Goal: Check status: Check status

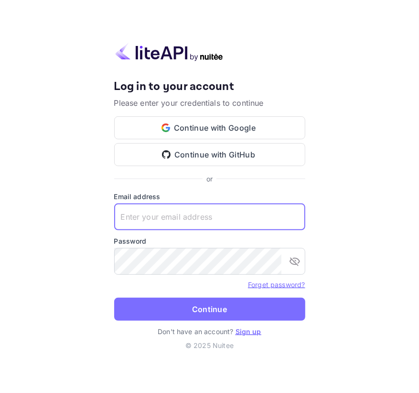
click at [154, 210] on input "text" at bounding box center [209, 216] width 191 height 27
paste input "[EMAIL_ADDRESS][DOMAIN_NAME]"
type input "[EMAIL_ADDRESS][DOMAIN_NAME]"
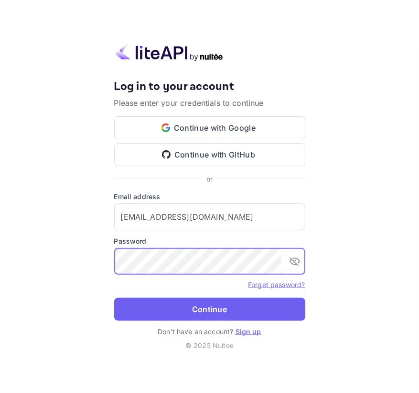
click at [179, 303] on button "Continue" at bounding box center [209, 309] width 191 height 23
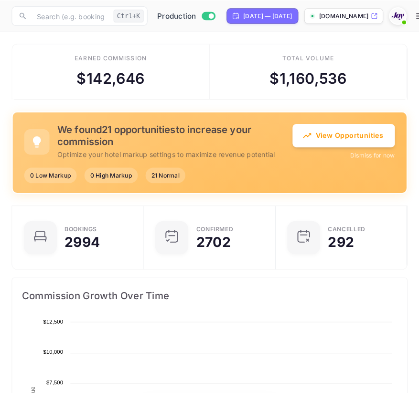
scroll to position [149, 383]
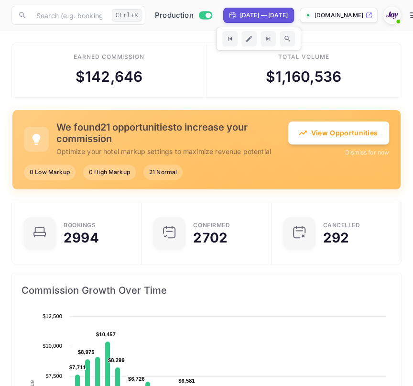
click at [264, 18] on div "[DATE] — [DATE]" at bounding box center [264, 15] width 48 height 9
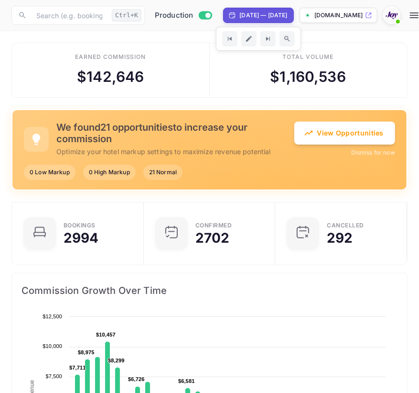
select select "8"
select select "2025"
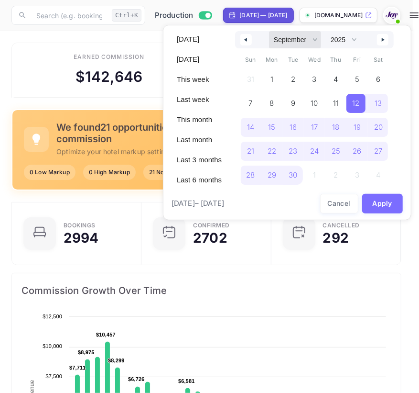
click at [283, 42] on select "January February March April May June July August September October November De…" at bounding box center [295, 39] width 52 height 17
click at [269, 31] on select "January February March April May June July August September October November De…" at bounding box center [295, 39] width 52 height 17
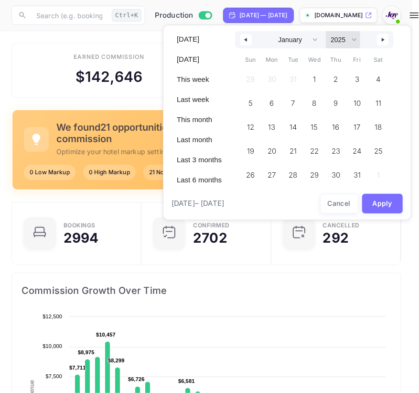
click at [335, 41] on select "2030 2029 2028 2027 2026 2025 2024 2023 2022 2021 2020 2019 2018 2017 2016 2015…" at bounding box center [343, 39] width 34 height 17
click at [314, 81] on span "1" at bounding box center [313, 79] width 3 height 17
click at [304, 41] on select "January February March April May June July August September October November De…" at bounding box center [295, 39] width 52 height 17
select select "11"
click at [269, 31] on select "January February March April May June July August September October November De…" at bounding box center [295, 39] width 52 height 17
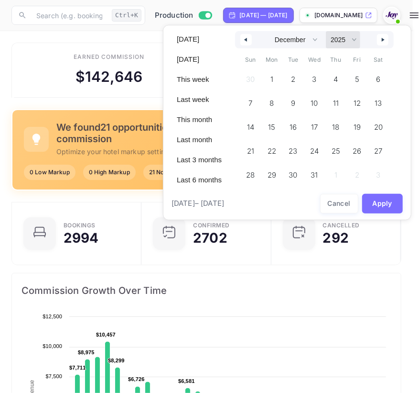
click at [344, 40] on select "2030 2029 2028 2027 2026 2025 2024 2023 2022 2021 2020 2019 2018 2017 2016 2015…" at bounding box center [343, 39] width 34 height 17
select select "2026"
click at [326, 31] on select "2030 2029 2028 2027 2026 2025 2024 2023 2022 2021 2020 2019 2018 2017 2016 2015…" at bounding box center [343, 39] width 34 height 17
click at [393, 210] on button "Apply" at bounding box center [383, 204] width 41 height 20
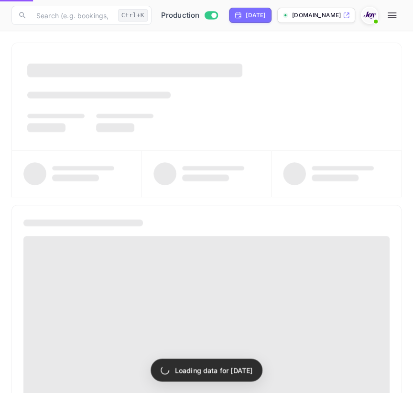
select select "0"
select select "2025"
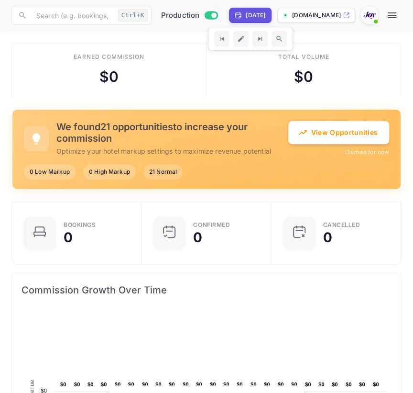
click at [265, 18] on div "[DATE]" at bounding box center [256, 15] width 20 height 9
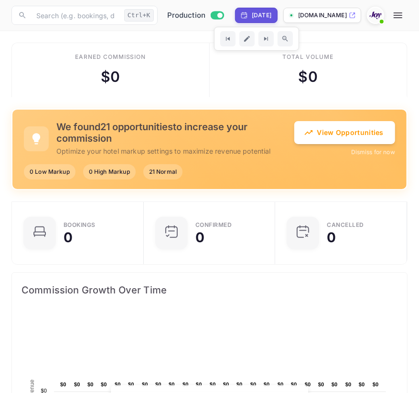
select select "2025"
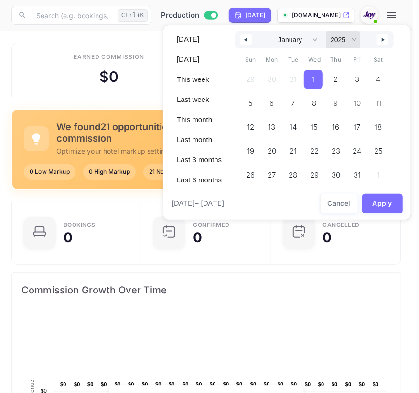
click at [352, 46] on select "2030 2029 2028 2027 2026 2025 2024 2023 2022 2021 2020 2019 2018 2017 2016 2015…" at bounding box center [343, 39] width 34 height 17
click at [301, 44] on select "January February March April May June July August September October November De…" at bounding box center [295, 39] width 52 height 17
select select "11"
click at [269, 31] on select "January February March April May June July August September October November De…" at bounding box center [295, 39] width 52 height 17
click at [348, 38] on select "2030 2029 2028 2027 2026 2025 2024 2023 2022 2021 2020 2019 2018 2017 2016 2015…" at bounding box center [343, 39] width 34 height 17
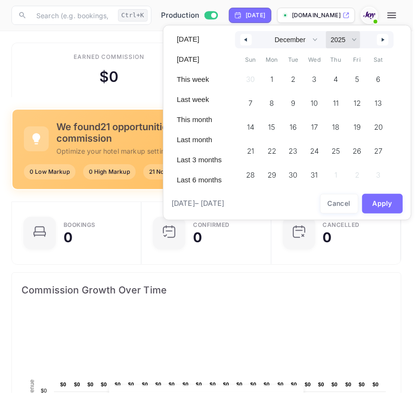
select select "2026"
click at [326, 31] on select "2030 2029 2028 2027 2026 2025 2024 2023 2022 2021 2020 2019 2018 2017 2016 2015…" at bounding box center [343, 39] width 34 height 17
click at [334, 165] on span "31" at bounding box center [336, 174] width 22 height 19
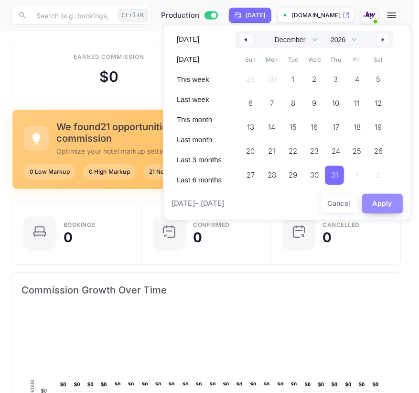
click at [390, 201] on button "Apply" at bounding box center [383, 204] width 41 height 20
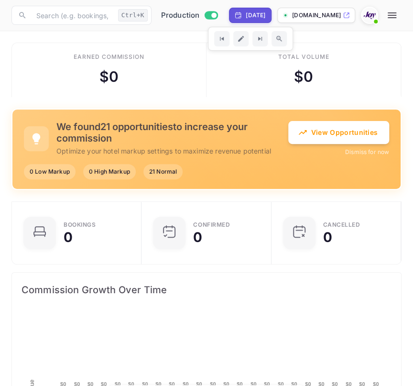
click at [265, 19] on div "[DATE]" at bounding box center [256, 15] width 20 height 9
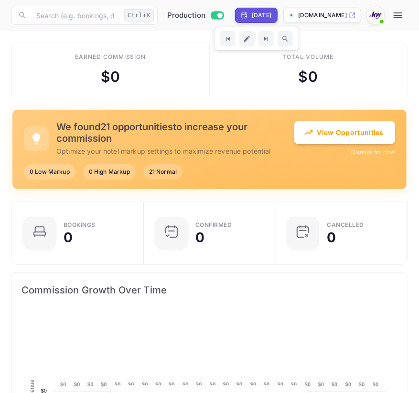
select select "11"
select select "2026"
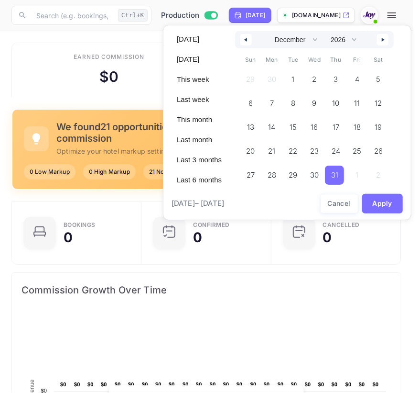
click at [244, 40] on icon "button" at bounding box center [245, 40] width 5 height 4
click at [296, 43] on select "January February March April May June July August September October November De…" at bounding box center [295, 39] width 52 height 17
select select "0"
click at [269, 31] on select "January February March April May June July August September October November De…" at bounding box center [295, 39] width 52 height 17
click at [349, 41] on select "2030 2029 2028 2027 2026 2025 2024 2023 2022 2021 2020 2019 2018 2017 2016 2015…" at bounding box center [343, 39] width 34 height 17
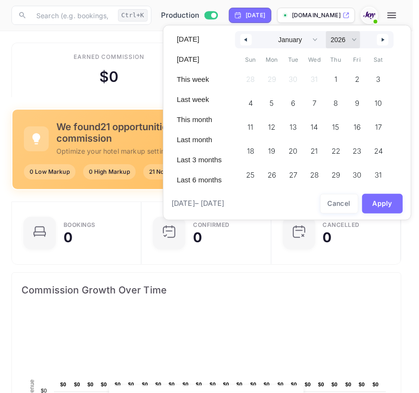
select select "2025"
click at [326, 31] on select "2030 2029 2028 2027 2026 2025 2024 2023 2022 2021 2020 2019 2018 2017 2016 2015…" at bounding box center [343, 39] width 34 height 17
click at [316, 77] on span "1" at bounding box center [315, 79] width 22 height 19
click at [284, 43] on select "January February March April May June July August September October November De…" at bounding box center [295, 39] width 52 height 17
select select "11"
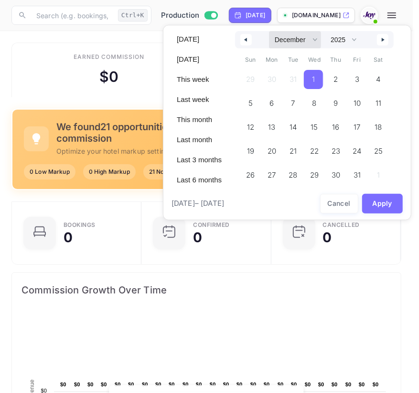
click at [269, 31] on select "January February March April May June July August September October November De…" at bounding box center [295, 39] width 52 height 17
drag, startPoint x: 355, startPoint y: 39, endPoint x: 351, endPoint y: 44, distance: 6.5
click at [355, 39] on select "2030 2029 2028 2027 2026 2025 2024 2023 2022 2021 2020 2019 2018 2017 2016 2015…" at bounding box center [343, 39] width 34 height 17
select select "2026"
click at [326, 31] on select "2030 2029 2028 2027 2026 2025 2024 2023 2022 2021 2020 2019 2018 2017 2016 2015…" at bounding box center [343, 39] width 34 height 17
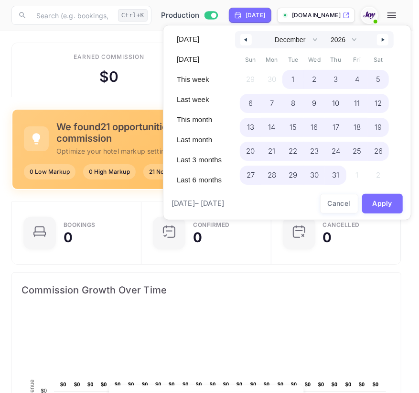
click at [335, 172] on span "31" at bounding box center [335, 174] width 7 height 17
select select "0"
select select "2025"
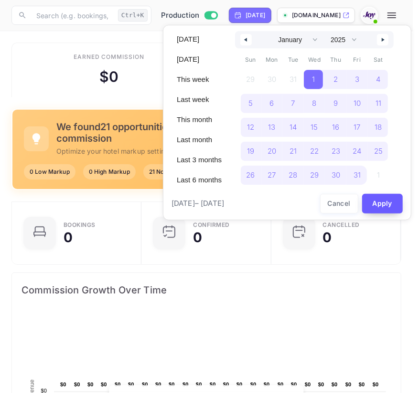
click at [381, 199] on button "Apply" at bounding box center [383, 204] width 41 height 20
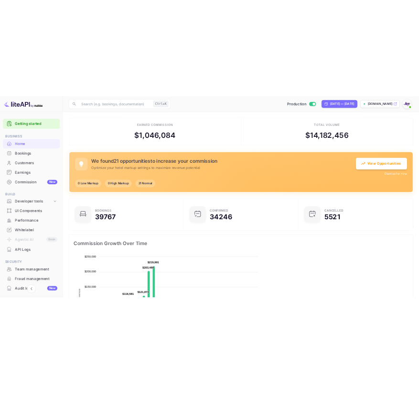
scroll to position [7, 7]
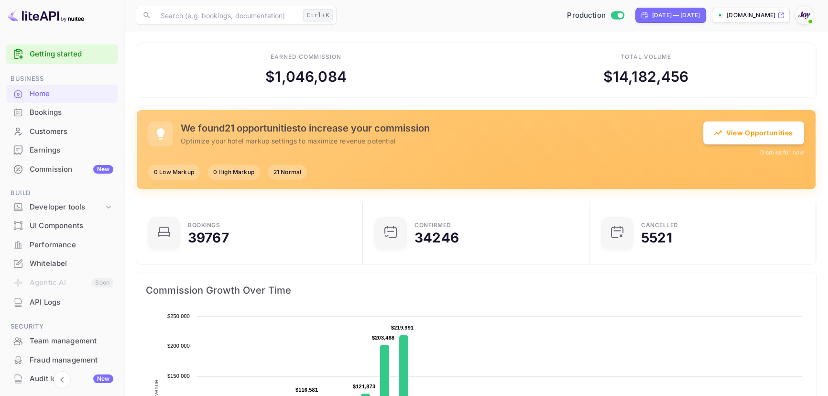
click at [63, 118] on div "Bookings" at bounding box center [62, 112] width 112 height 19
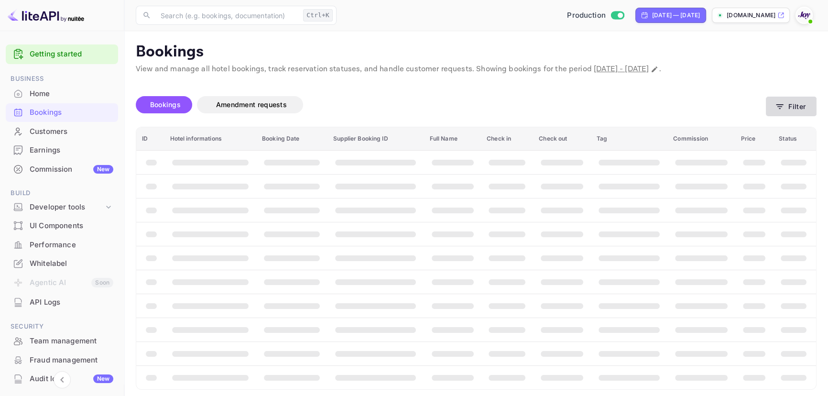
click at [419, 110] on button "Filter" at bounding box center [791, 107] width 51 height 20
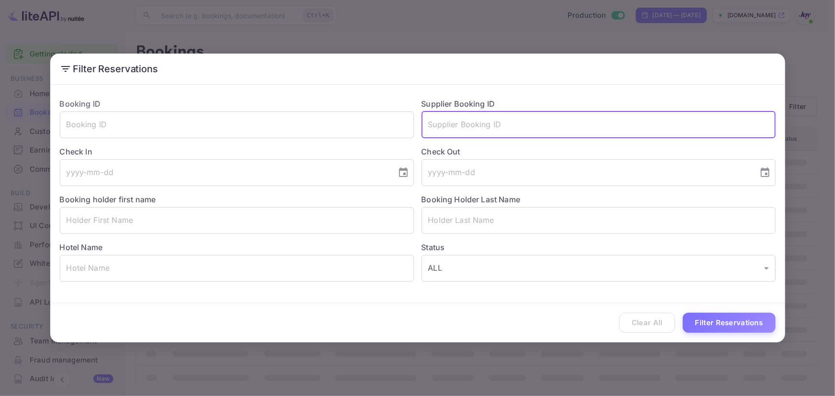
click at [419, 119] on input "text" at bounding box center [598, 124] width 354 height 27
paste input "8512091"
type input "8512091"
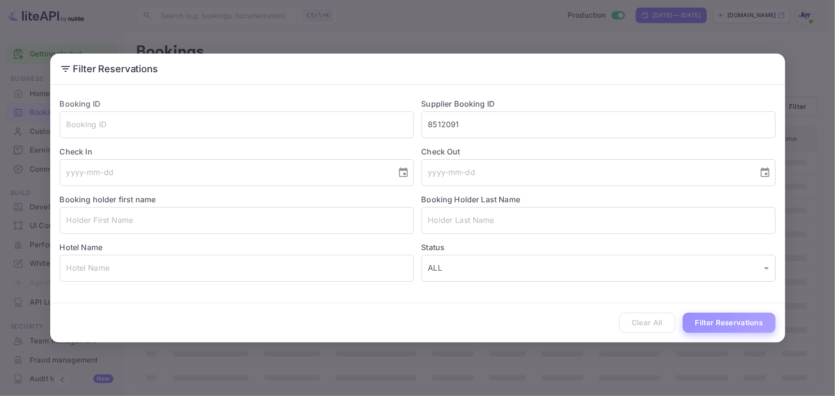
click at [419, 327] on button "Filter Reservations" at bounding box center [729, 323] width 93 height 21
